Goal: Transaction & Acquisition: Purchase product/service

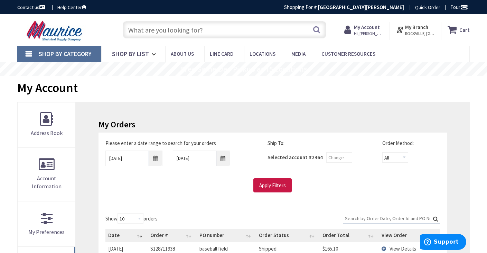
click at [191, 33] on input "text" at bounding box center [225, 29] width 204 height 17
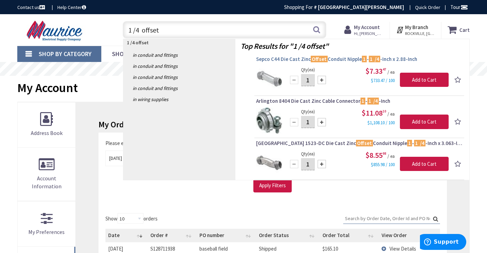
type input "1 /4 offset"
click at [290, 59] on span "Sepco C44 Die Cast Zinc Offset Conduit Nipple 1 - 1 /4 -Inch x 2.88-Inch" at bounding box center [359, 59] width 206 height 7
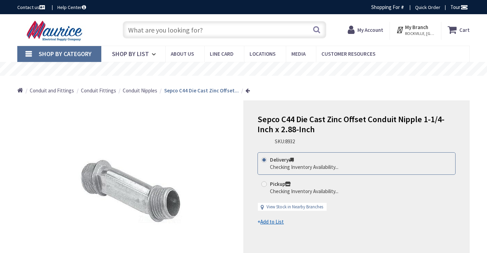
type input "[GEOGRAPHIC_DATA], [STREET_ADDRESS]"
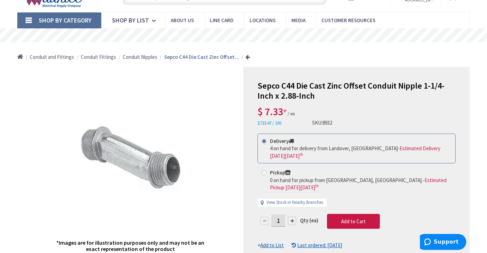
scroll to position [35, 0]
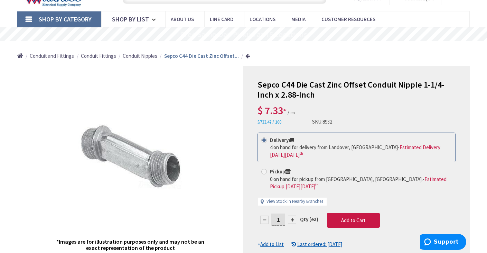
click at [281, 218] on input "1" at bounding box center [278, 219] width 14 height 12
type input "2"
click at [359, 216] on form "This product is Discontinued Delivery 4 on hand for delivery from Landover, MD …" at bounding box center [356, 189] width 198 height 115
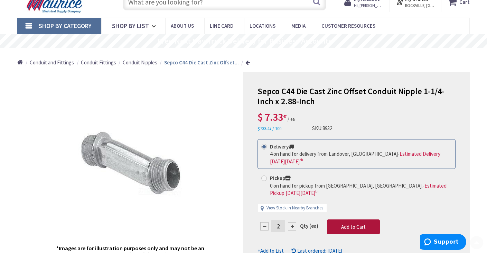
scroll to position [104, 0]
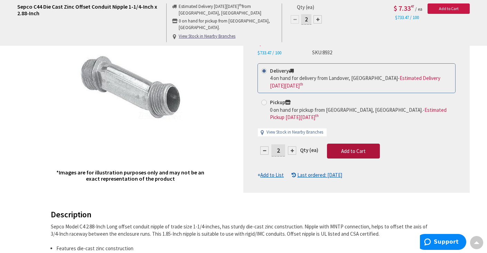
click at [348, 149] on span "Add to Cart" at bounding box center [353, 151] width 25 height 7
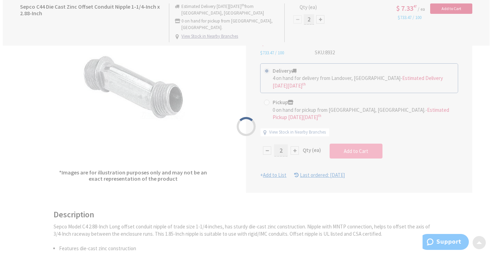
scroll to position [104, 0]
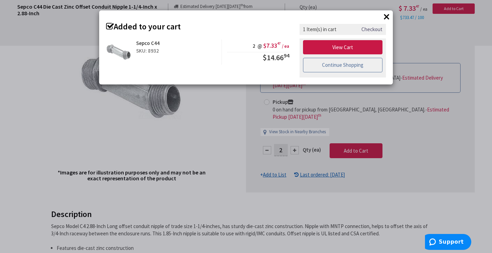
click at [341, 69] on link "Continue Shopping" at bounding box center [342, 65] width 79 height 15
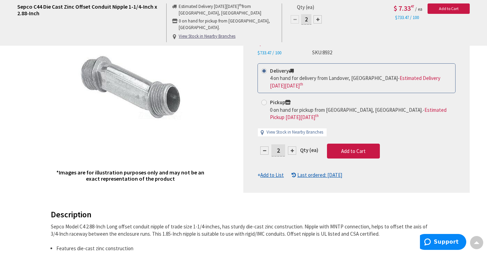
scroll to position [0, 0]
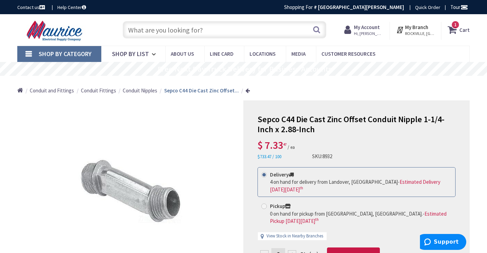
click at [211, 38] on input "text" at bounding box center [225, 29] width 204 height 17
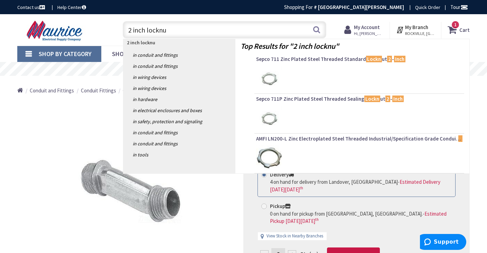
type input "2 inch locknut"
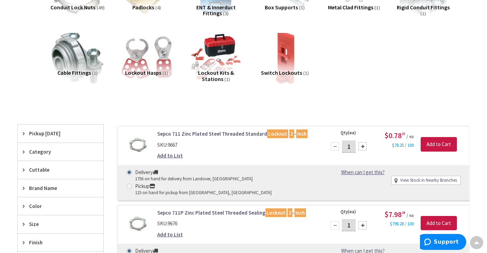
click at [353, 149] on input "1" at bounding box center [349, 146] width 14 height 12
type input "12"
click at [436, 142] on input "Add to Cart" at bounding box center [438, 144] width 36 height 15
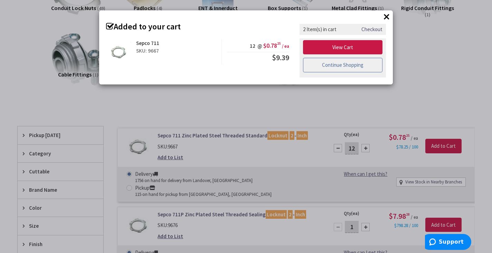
click at [358, 64] on link "Continue Shopping" at bounding box center [342, 65] width 79 height 15
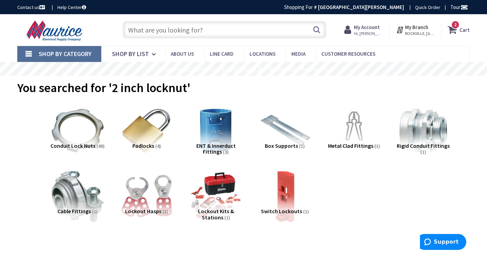
click at [216, 29] on input "text" at bounding box center [225, 29] width 204 height 17
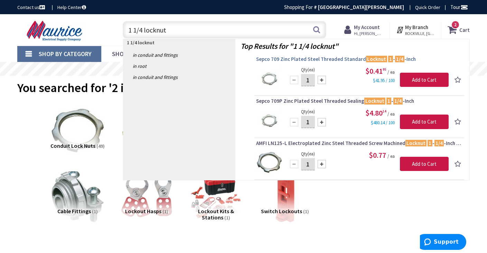
type input "1 1/4 locknut"
click at [312, 56] on span "Sepco 709 Zinc Plated Steel Threaded Standard Locknut 1 - 1/4 -Inch" at bounding box center [359, 59] width 206 height 7
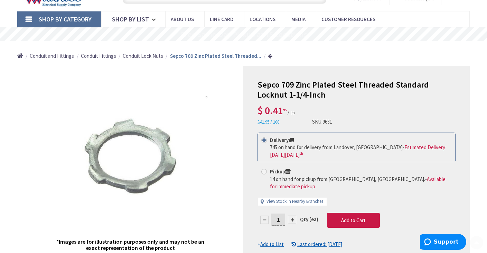
scroll to position [69, 0]
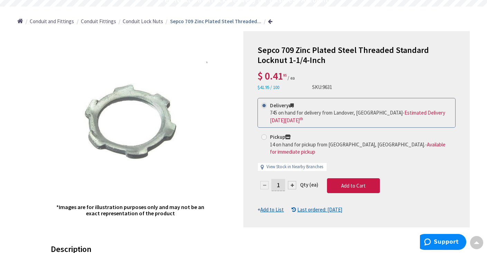
click at [291, 181] on div at bounding box center [292, 185] width 8 height 8
click at [291, 177] on form "This product is Discontinued Delivery 745 on hand for delivery from Landover, M…" at bounding box center [356, 155] width 198 height 115
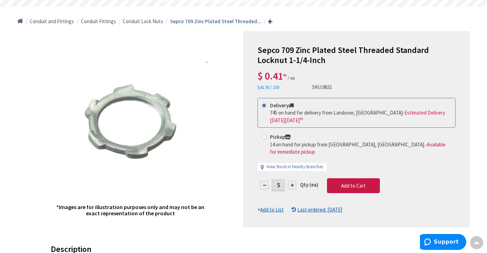
click at [291, 181] on div at bounding box center [292, 185] width 8 height 8
type input "6"
click at [357, 181] on button "Add to Cart" at bounding box center [353, 185] width 53 height 15
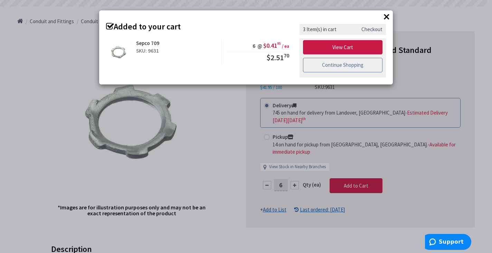
click at [354, 65] on link "Continue Shopping" at bounding box center [342, 65] width 79 height 15
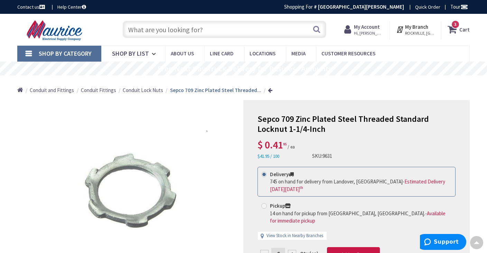
scroll to position [0, 0]
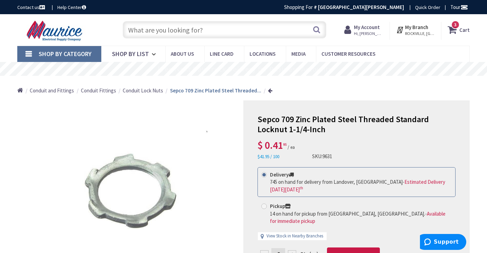
click at [195, 34] on input "text" at bounding box center [225, 29] width 204 height 17
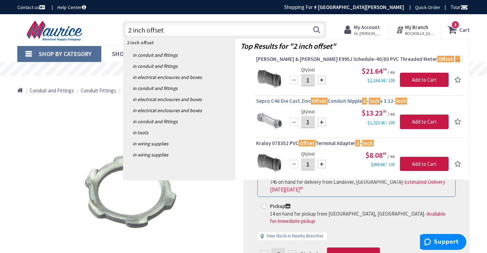
type input "2 inch offset"
click at [337, 100] on span "Sepco C46 Die Cast Zinc Offset Conduit Nipple 2 - Inch x 3.12- Inch" at bounding box center [359, 100] width 206 height 7
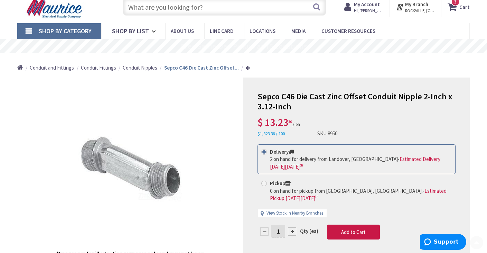
scroll to position [69, 0]
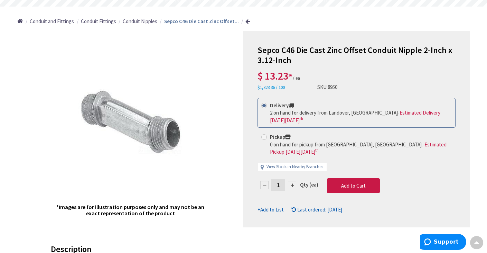
click at [281, 183] on input "1" at bounding box center [278, 185] width 14 height 12
type input "2"
click at [363, 180] on form "This product is Discontinued Delivery 2 on hand for delivery from [GEOGRAPHIC_D…" at bounding box center [356, 155] width 198 height 115
click at [344, 186] on span "Add to Cart" at bounding box center [353, 185] width 25 height 7
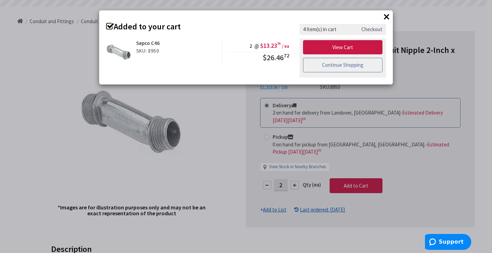
click at [355, 65] on link "Continue Shopping" at bounding box center [342, 65] width 79 height 15
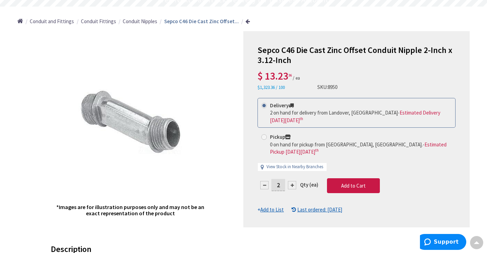
scroll to position [0, 0]
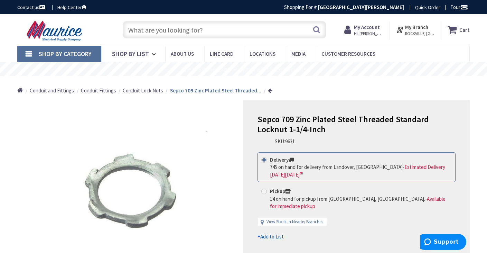
click at [220, 28] on input "text" at bounding box center [225, 29] width 204 height 17
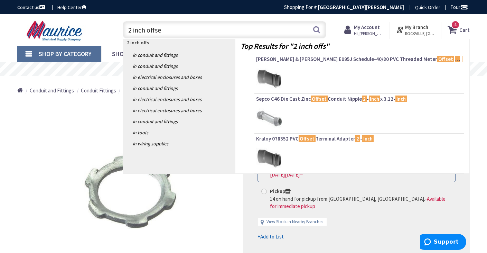
type input "2 inch offset"
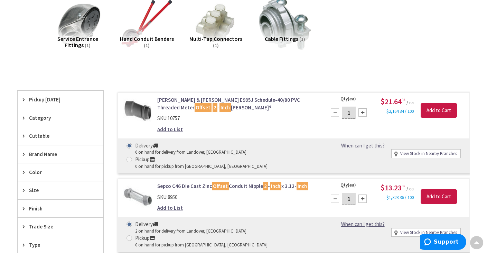
scroll to position [173, 0]
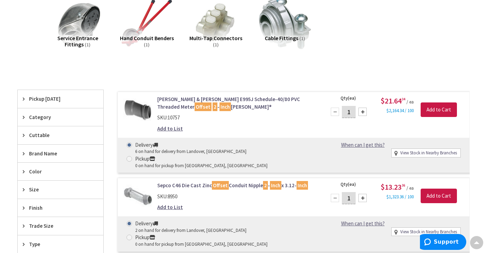
click at [46, 97] on span "Pickup Today" at bounding box center [57, 98] width 56 height 7
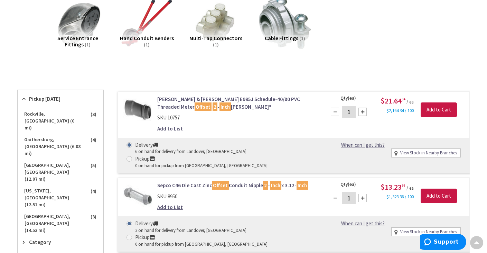
click at [49, 236] on span "Landover, MD (15.37 mi)" at bounding box center [61, 242] width 86 height 12
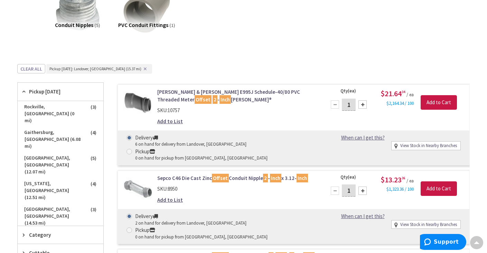
scroll to position [0, 0]
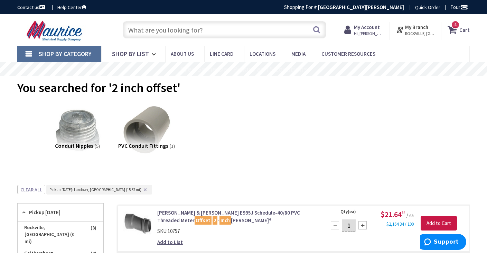
click at [458, 32] on icon at bounding box center [453, 29] width 12 height 12
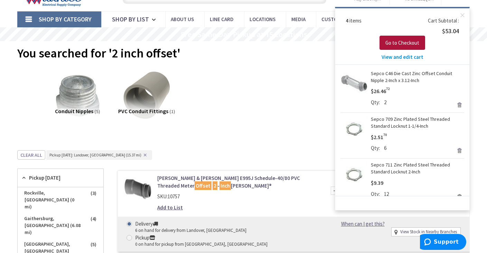
click at [394, 39] on button "Go to Checkout" at bounding box center [402, 43] width 46 height 15
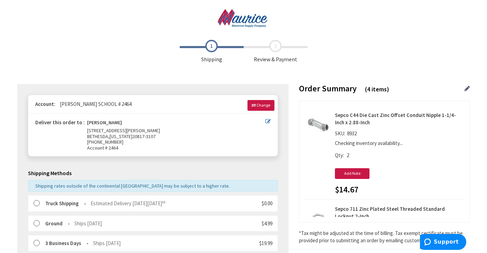
click at [37, 204] on label at bounding box center [39, 203] width 11 height 7
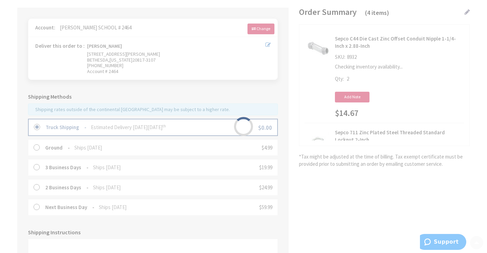
scroll to position [173, 0]
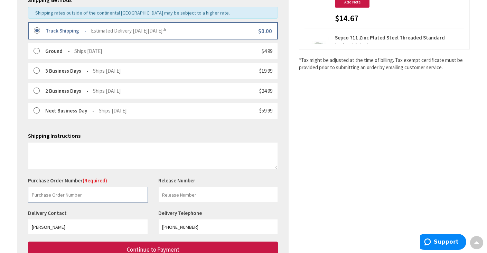
click at [82, 195] on input "text" at bounding box center [88, 195] width 120 height 16
type input "baseball field"
click at [192, 197] on input "text" at bounding box center [218, 195] width 120 height 16
type input "baseball field"
click at [203, 229] on input "[PHONE_NUMBER]" at bounding box center [218, 227] width 120 height 16
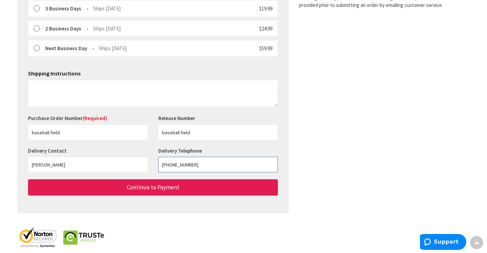
scroll to position [242, 0]
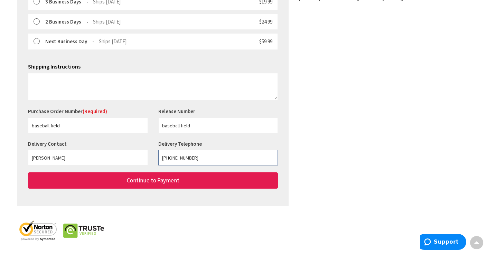
type input "[PHONE_NUMBER]"
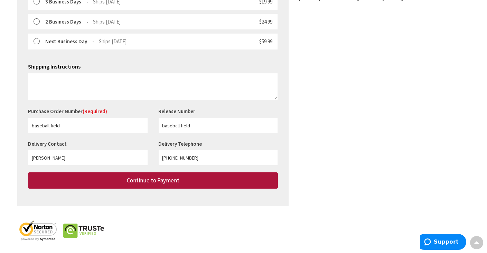
click at [207, 183] on button "Continue to Payment" at bounding box center [153, 180] width 250 height 16
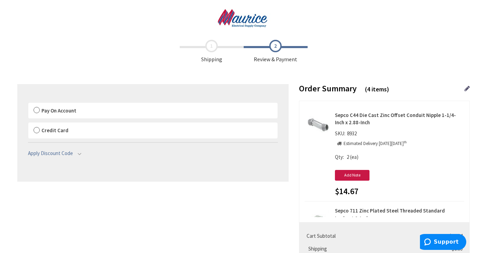
click at [36, 110] on label "Pay On Account" at bounding box center [152, 111] width 249 height 16
click at [28, 104] on input "Pay On Account" at bounding box center [28, 104] width 0 height 0
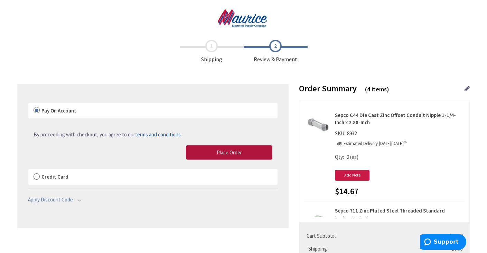
click at [232, 151] on span "Place Order" at bounding box center [229, 152] width 25 height 7
